Goal: Find specific page/section: Find specific page/section

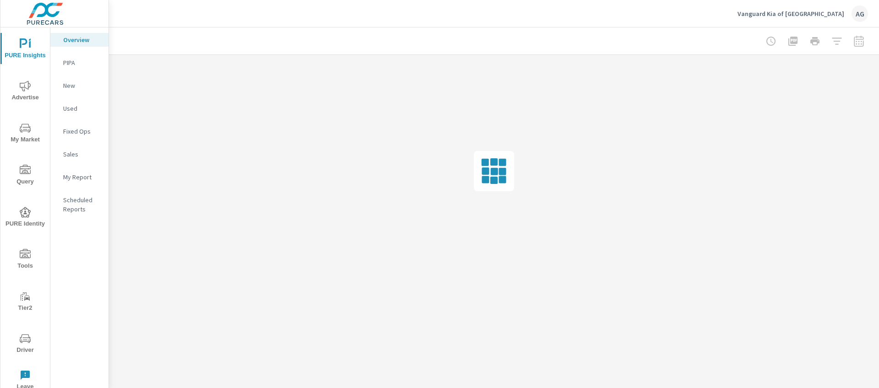
click at [31, 337] on span "Driver" at bounding box center [25, 344] width 44 height 22
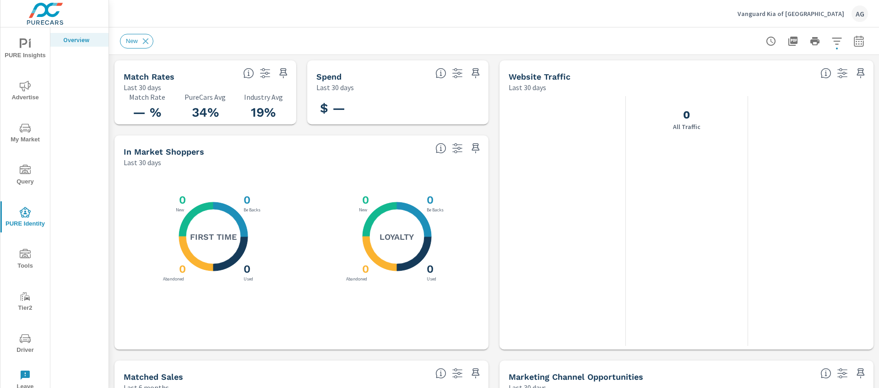
scroll to position [0, 0]
